Goal: Information Seeking & Learning: Learn about a topic

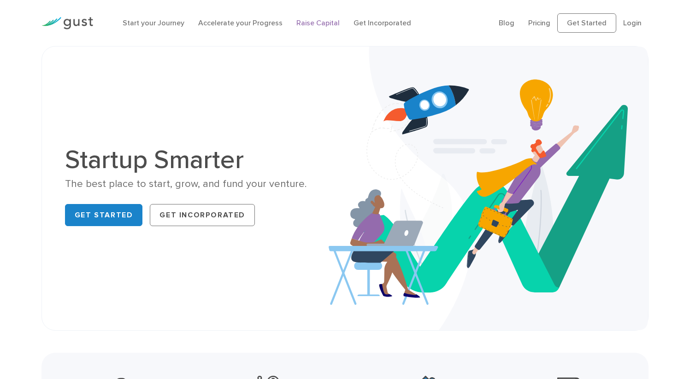
click at [325, 27] on link "Raise Capital" at bounding box center [317, 22] width 43 height 9
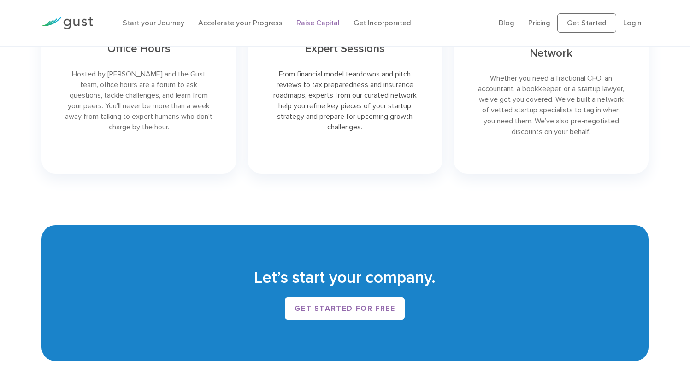
scroll to position [1624, 0]
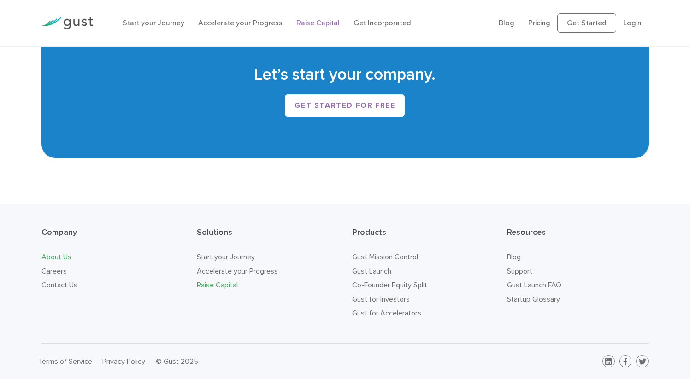
click at [71, 252] on link "About Us" at bounding box center [56, 256] width 30 height 9
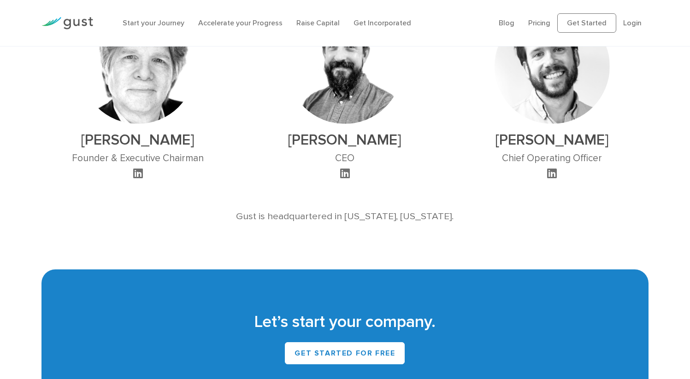
scroll to position [674, 0]
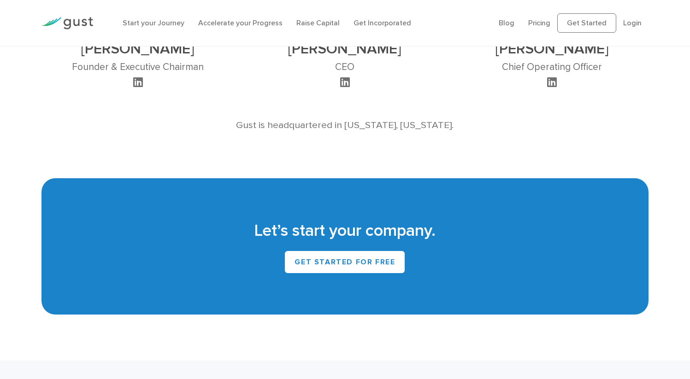
click at [547, 88] on icon at bounding box center [552, 81] width 10 height 11
